Goal: Task Accomplishment & Management: Manage account settings

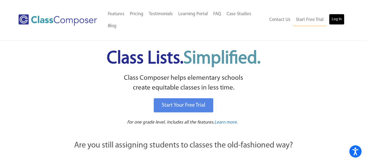
click at [338, 20] on link "Log In" at bounding box center [336, 19] width 15 height 11
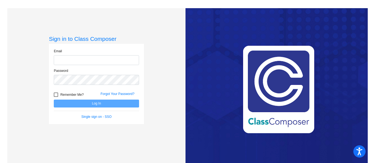
type input "[EMAIL_ADDRESS][PERSON_NAME][DOMAIN_NAME]"
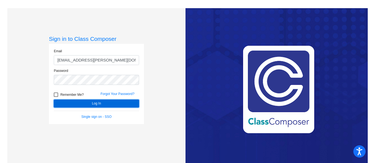
click at [96, 103] on button "Log In" at bounding box center [96, 103] width 85 height 8
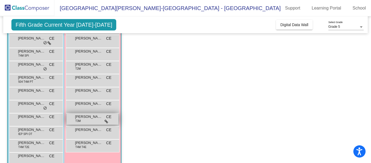
scroll to position [81, 0]
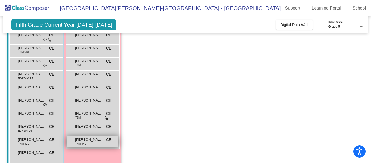
click at [99, 144] on div "[PERSON_NAME] T4M T4E CE lock do_not_disturb_alt" at bounding box center [93, 141] width 52 height 11
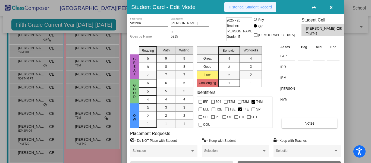
click at [256, 10] on button "Historical Student Record" at bounding box center [250, 7] width 52 height 10
click at [333, 8] on icon "button" at bounding box center [331, 7] width 3 height 4
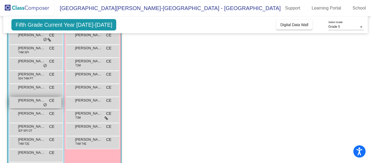
click at [27, 106] on div "Gunner [PERSON_NAME] lock do_not_disturb_alt" at bounding box center [36, 102] width 52 height 11
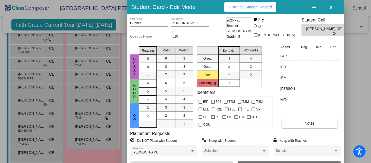
click at [262, 5] on span "Historical Student Record" at bounding box center [250, 7] width 43 height 4
click at [331, 8] on icon "button" at bounding box center [331, 7] width 3 height 4
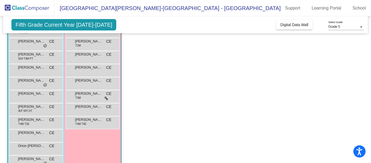
scroll to position [88, 0]
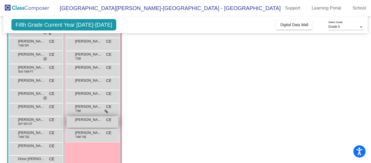
click at [80, 120] on span "[PERSON_NAME]" at bounding box center [88, 119] width 27 height 5
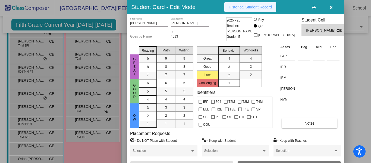
click at [262, 9] on span "Historical Student Record" at bounding box center [250, 7] width 43 height 4
click at [332, 6] on icon "button" at bounding box center [331, 7] width 3 height 4
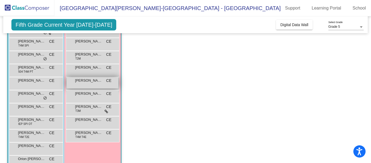
click at [91, 80] on span "[PERSON_NAME]" at bounding box center [88, 80] width 27 height 5
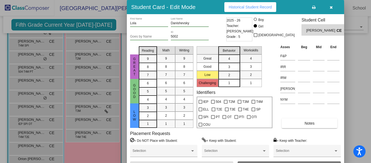
click at [255, 10] on button "Historical Student Record" at bounding box center [250, 7] width 52 height 10
click at [330, 10] on button "button" at bounding box center [330, 7] width 17 height 10
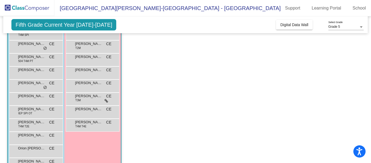
scroll to position [115, 0]
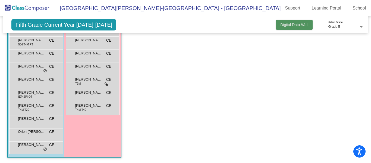
click at [287, 27] on span "Digital Data Wall" at bounding box center [294, 25] width 28 height 4
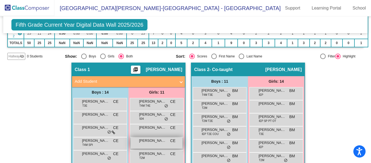
scroll to position [88, 0]
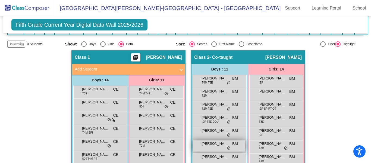
click at [211, 149] on div "[PERSON_NAME] BM lock do_not_disturb_alt" at bounding box center [219, 145] width 52 height 11
click at [212, 146] on span "[PERSON_NAME]" at bounding box center [215, 143] width 27 height 5
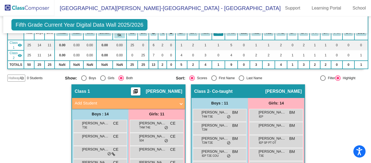
scroll to position [0, 0]
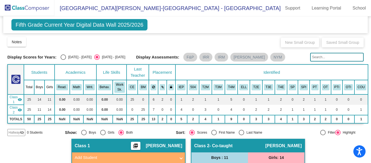
click at [64, 57] on div "Select an option" at bounding box center [63, 56] width 5 height 5
click at [63, 60] on input "[DATE] - [DATE]" at bounding box center [63, 60] width 0 height 0
radio input "true"
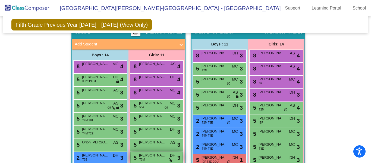
scroll to position [89, 0]
